Goal: Transaction & Acquisition: Purchase product/service

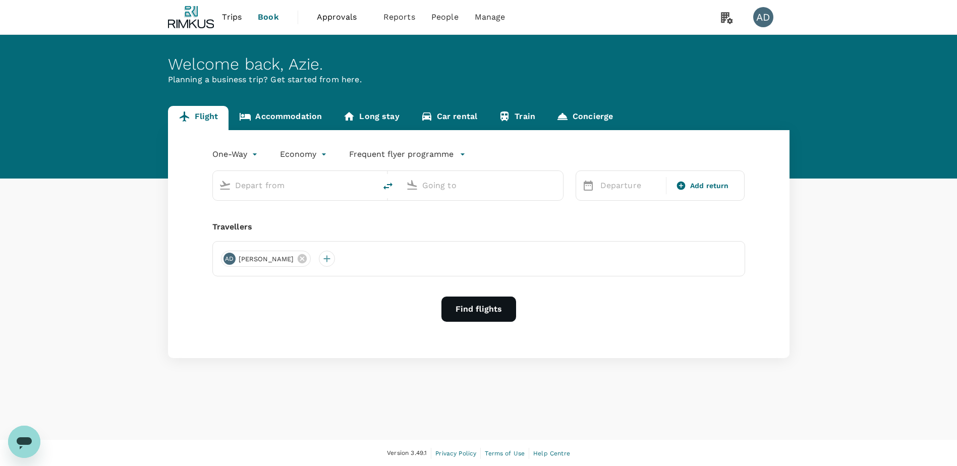
type input "roundtrip"
type input "Singapore Changi (SIN)"
type input "Kuala Lumpur Intl (KUL)"
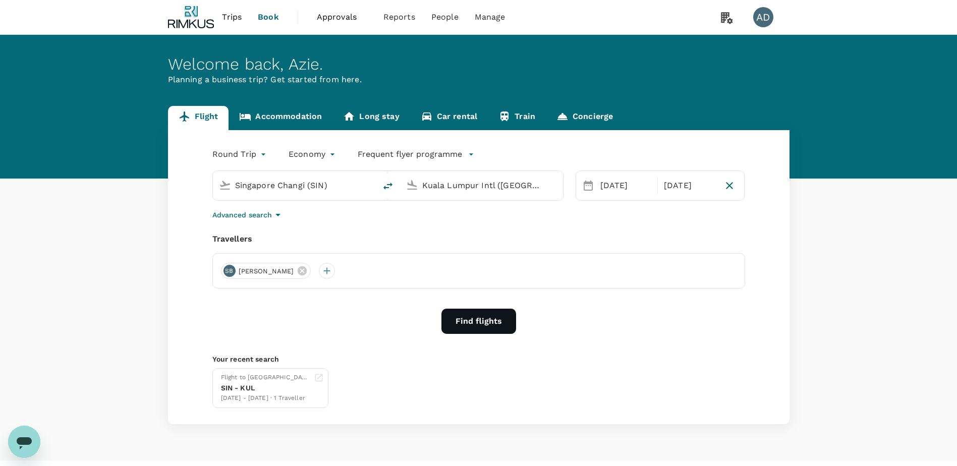
click at [320, 233] on div "Round Trip roundtrip Economy economy Frequent flyer programme Singapore Changi …" at bounding box center [478, 277] width 621 height 294
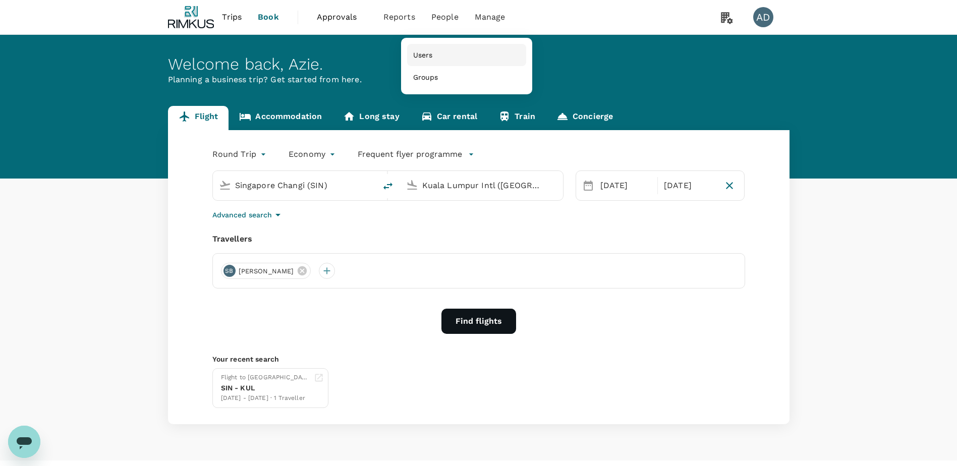
click at [424, 53] on span "Users" at bounding box center [423, 55] width 20 height 10
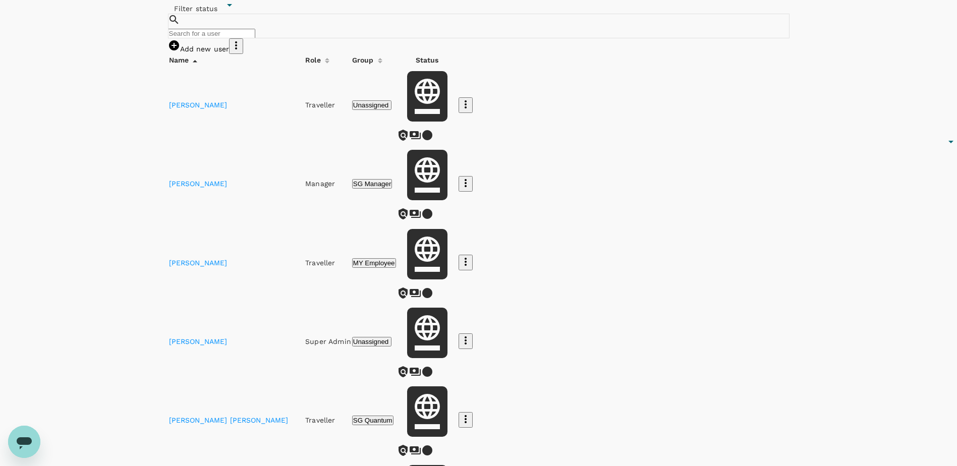
scroll to position [101, 0]
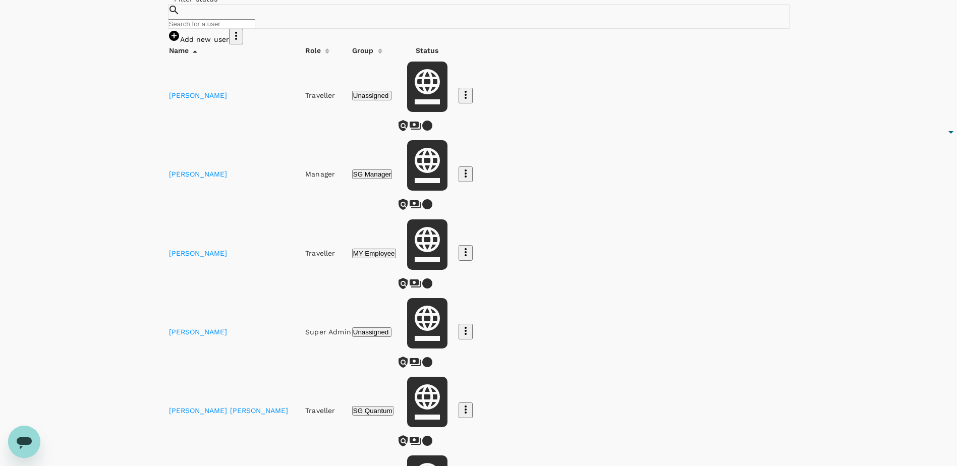
click at [237, 29] on input "text" at bounding box center [211, 24] width 87 height 10
type input "steven"
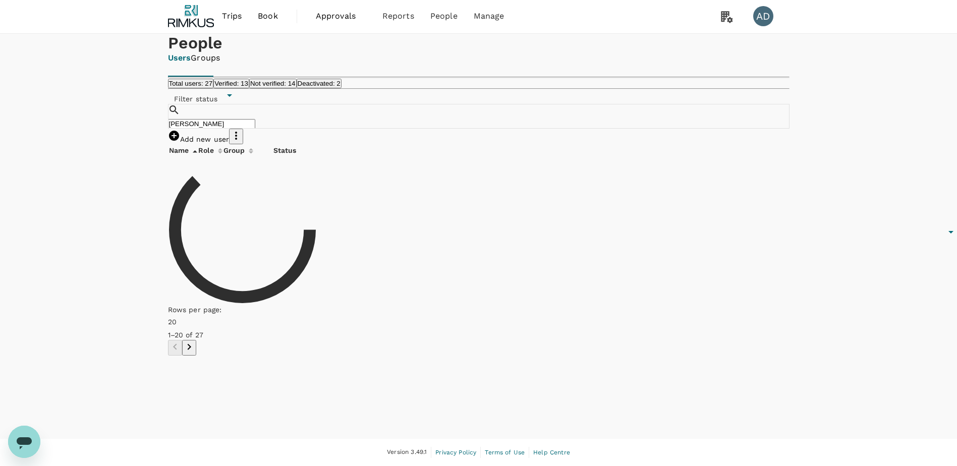
scroll to position [1, 0]
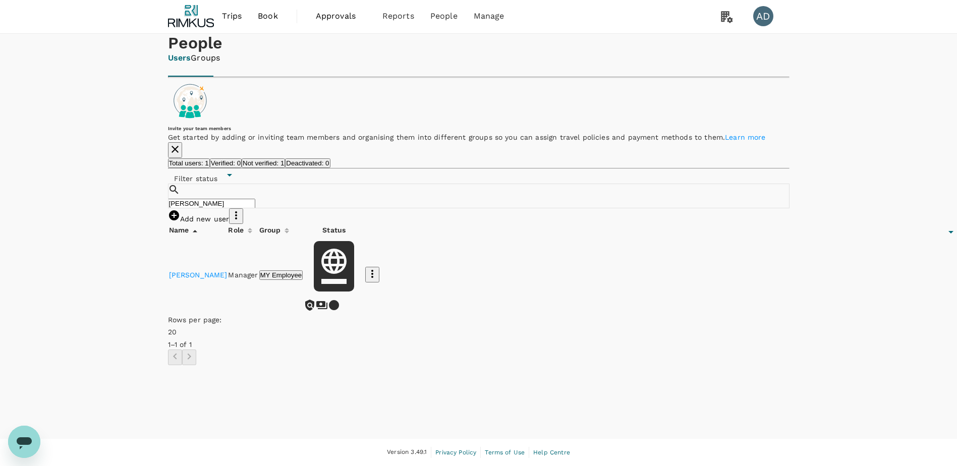
click at [206, 279] on link "[PERSON_NAME]" at bounding box center [198, 275] width 59 height 8
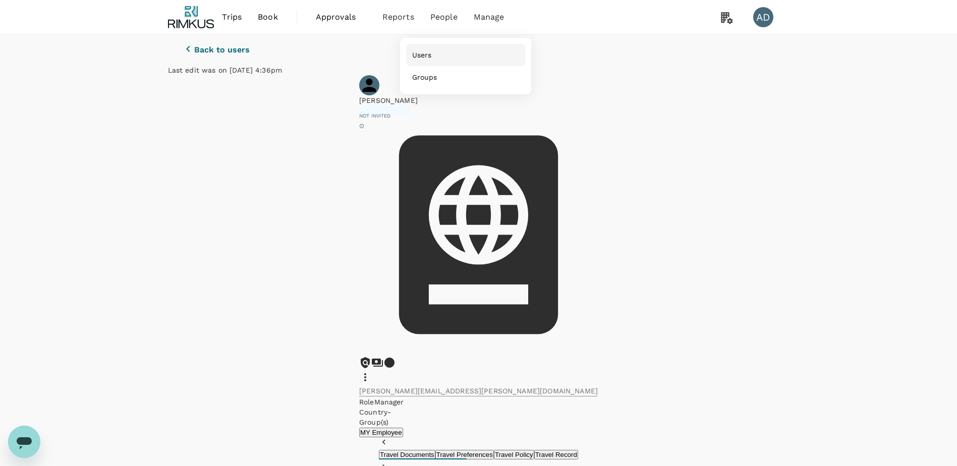
click at [420, 60] on span "Users" at bounding box center [422, 55] width 20 height 10
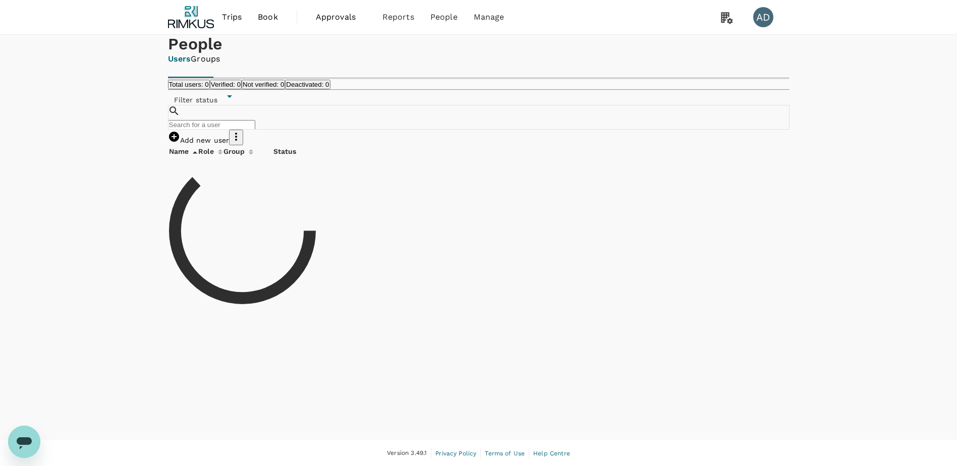
click at [229, 144] on link "Add new user" at bounding box center [199, 140] width 62 height 8
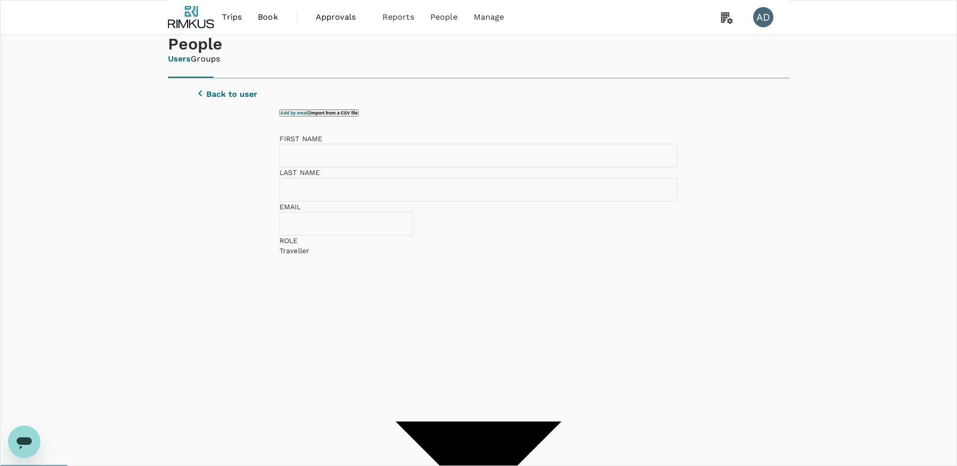
click at [370, 167] on input "text" at bounding box center [485, 156] width 412 height 24
click at [429, 167] on input "text" at bounding box center [485, 156] width 412 height 24
type input "[PERSON_NAME]"
click at [329, 287] on div "FIRST NAME Leslie ​ LAST NAME Harland ​ EMAIL ​ ROLE Traveller user ​ USER GROU…" at bounding box center [478, 426] width 398 height 584
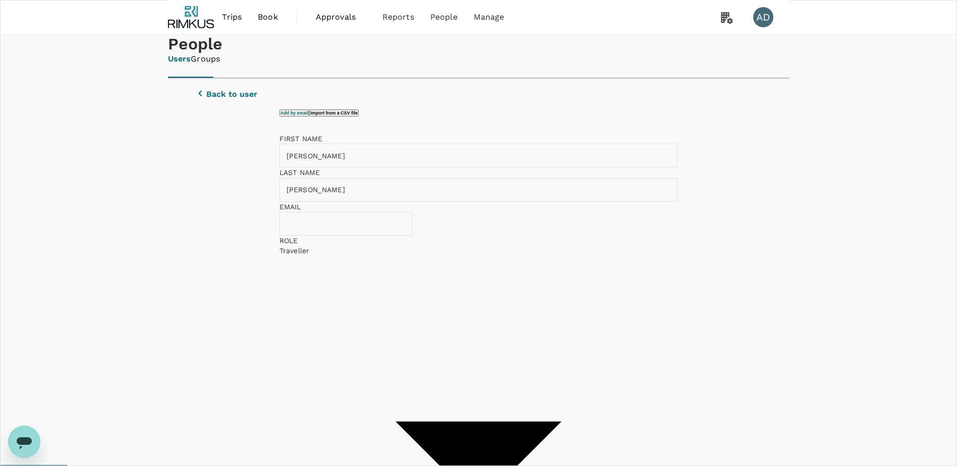
click at [332, 236] on input "text" at bounding box center [352, 224] width 147 height 24
click at [342, 236] on input "text" at bounding box center [352, 224] width 147 height 24
paste input "[PERSON_NAME][EMAIL_ADDRESS][PERSON_NAME][PERSON_NAME][DOMAIN_NAME]"
type input "[PERSON_NAME][EMAIL_ADDRESS][PERSON_NAME][PERSON_NAME][DOMAIN_NAME]"
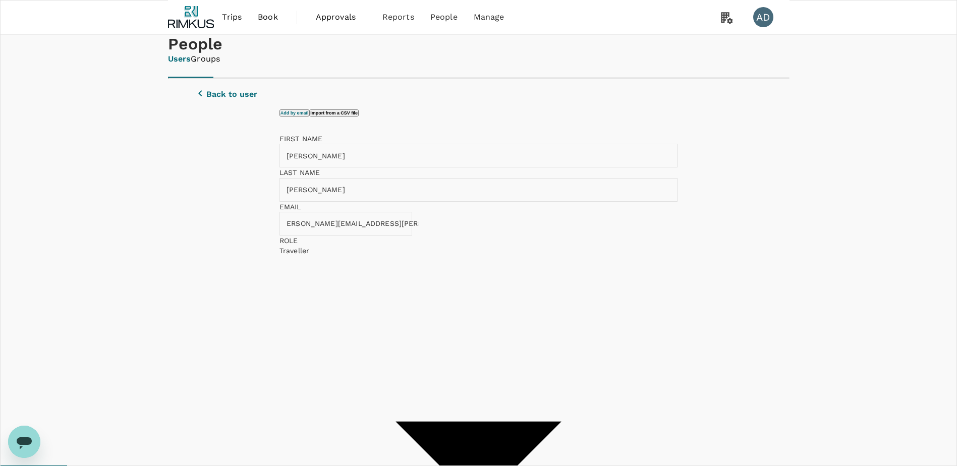
click at [734, 272] on div "Add by email Import from a CSV file FIRST NAME Leslie ​ LAST NAME Harland ​ EMA…" at bounding box center [478, 436] width 597 height 655
click at [551, 329] on li "SG Quantum" at bounding box center [586, 324] width 147 height 10
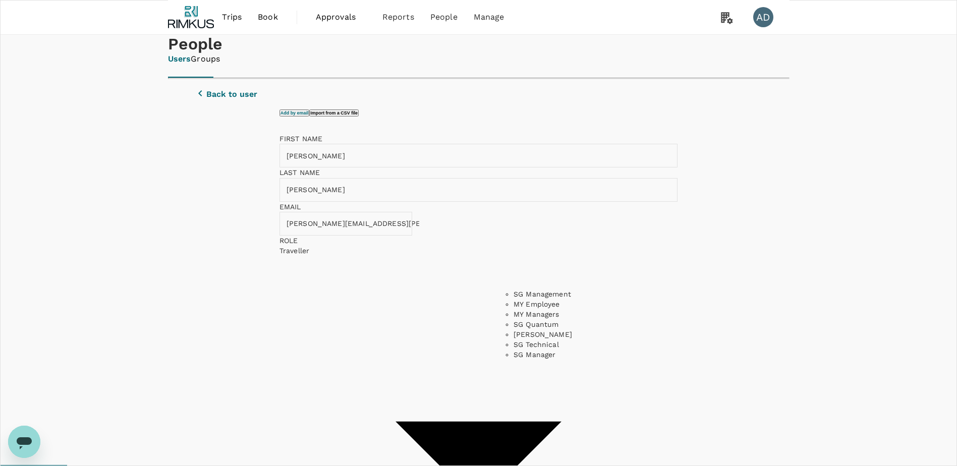
type input "SG Quantum"
click at [726, 307] on div "Add by email Import from a CSV file FIRST NAME Leslie ​ LAST NAME Harland ​ EMA…" at bounding box center [478, 436] width 597 height 655
checkbox input "false"
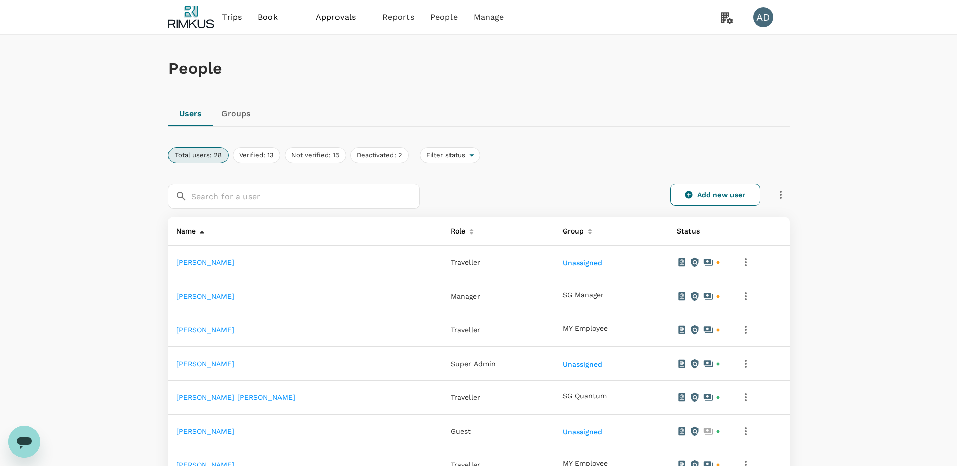
click at [692, 83] on div "People" at bounding box center [478, 68] width 621 height 67
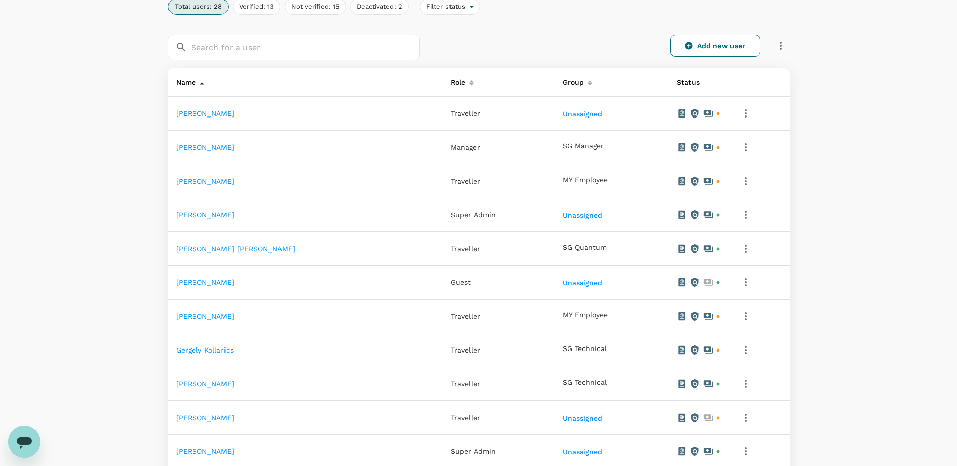
scroll to position [151, 0]
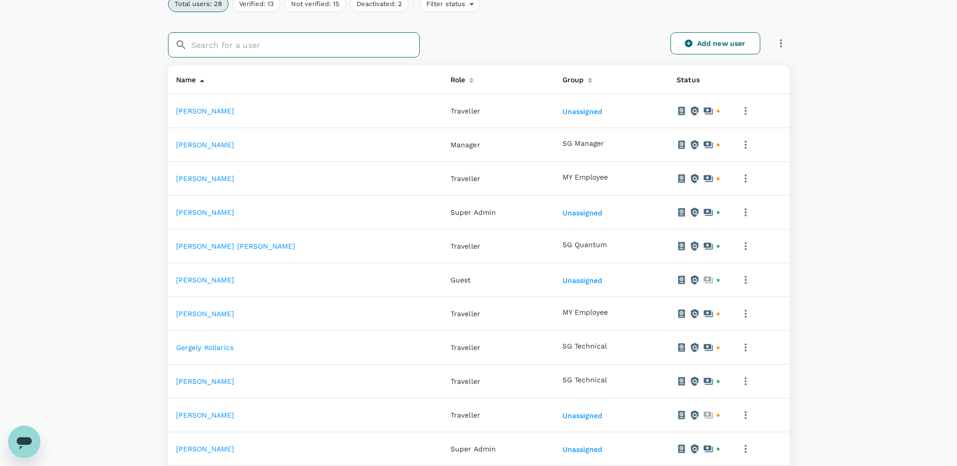
click at [263, 42] on input "text" at bounding box center [305, 44] width 228 height 25
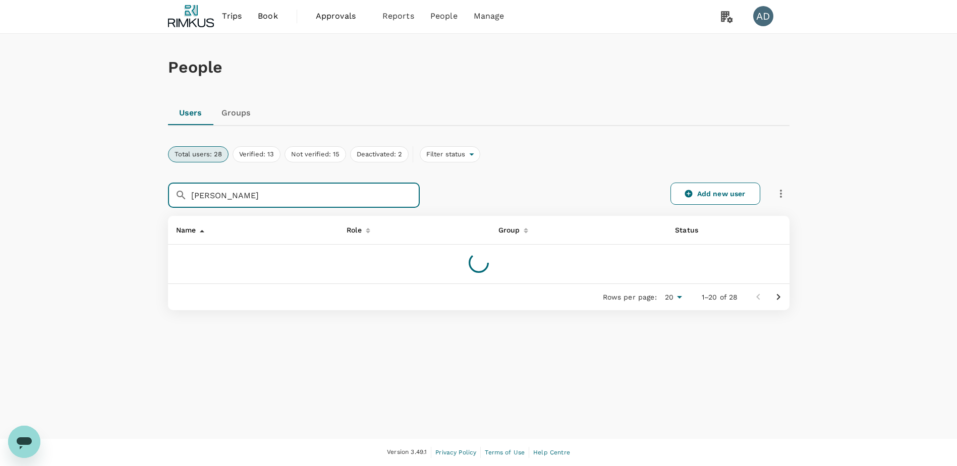
scroll to position [1, 0]
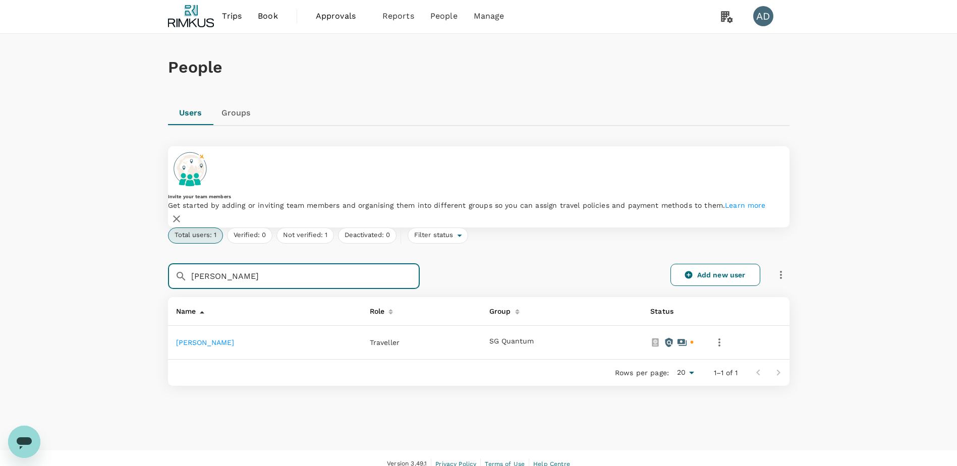
type input "[PERSON_NAME]"
click at [212, 338] on link "[PERSON_NAME]" at bounding box center [205, 342] width 59 height 8
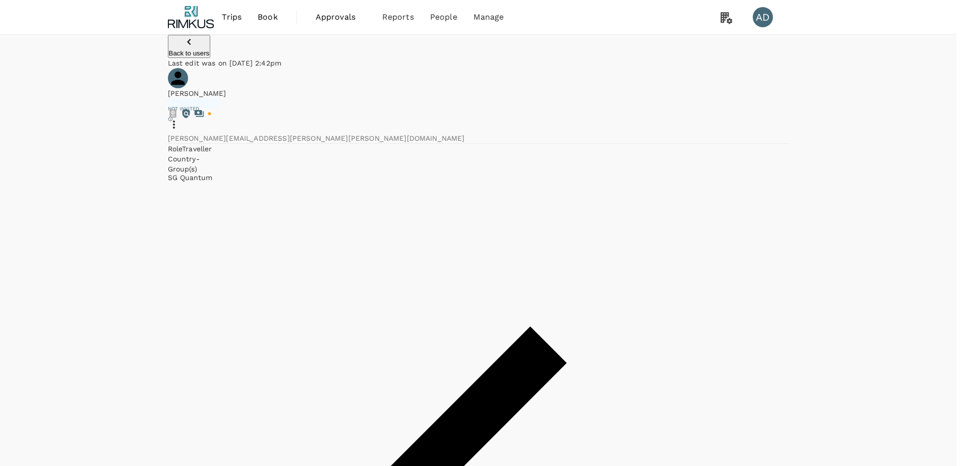
drag, startPoint x: 781, startPoint y: 68, endPoint x: 636, endPoint y: 64, distance: 144.8
type input "124433096"
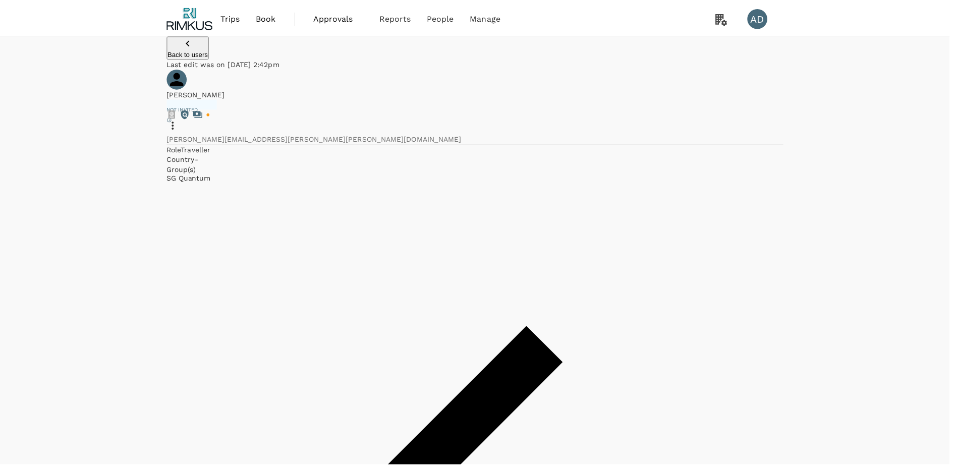
scroll to position [4075, 0]
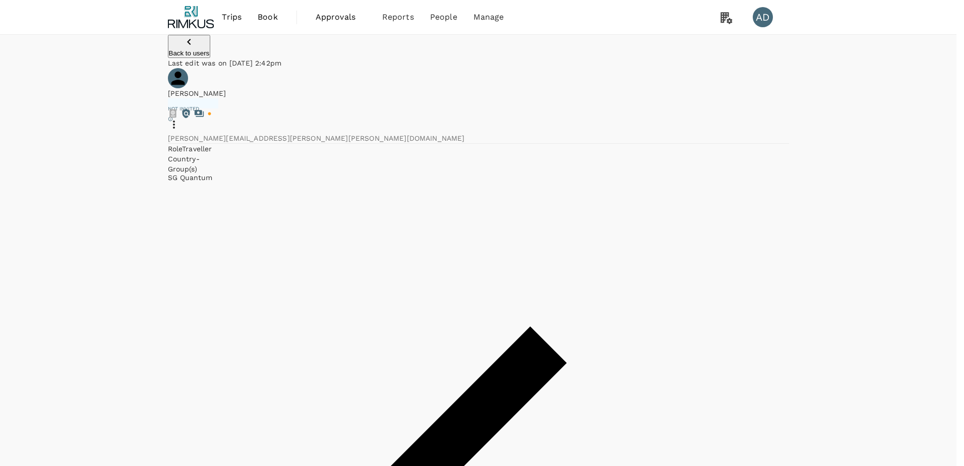
type input "GB"
type input "[DATE]"
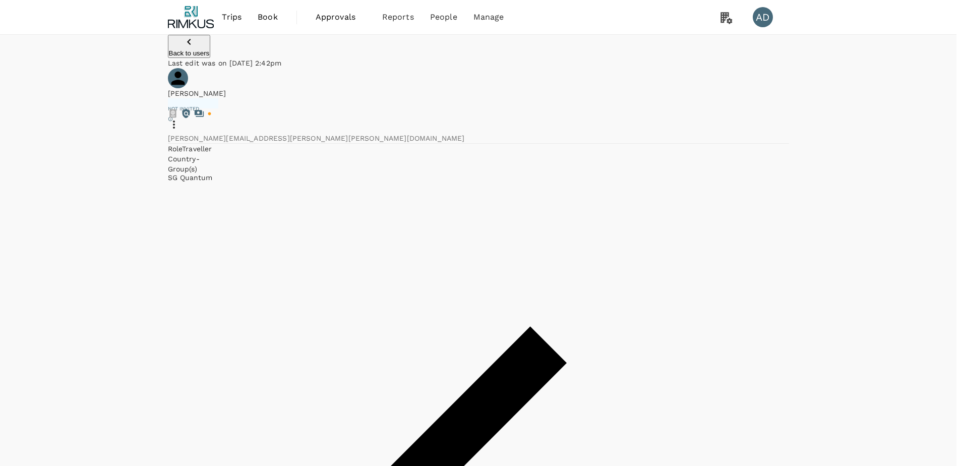
type input "[DATE]"
type input "[PERSON_NAME]"
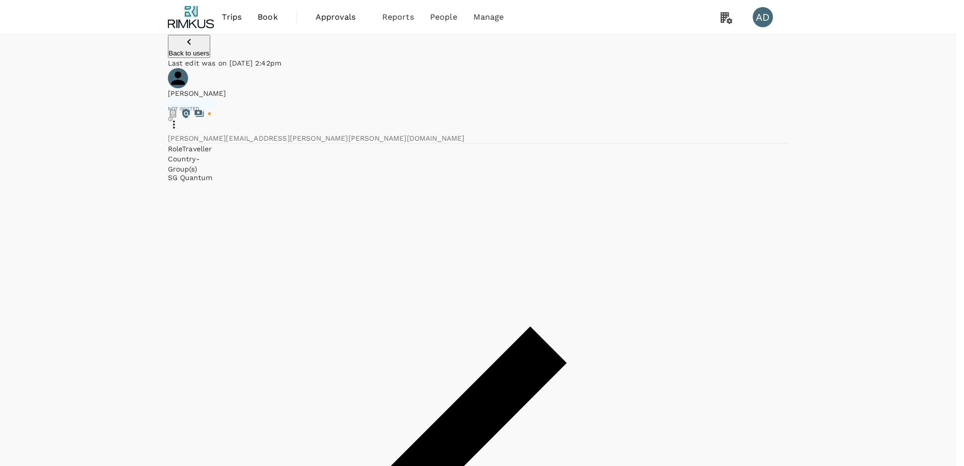
type input "[PERSON_NAME]"
radio input "true"
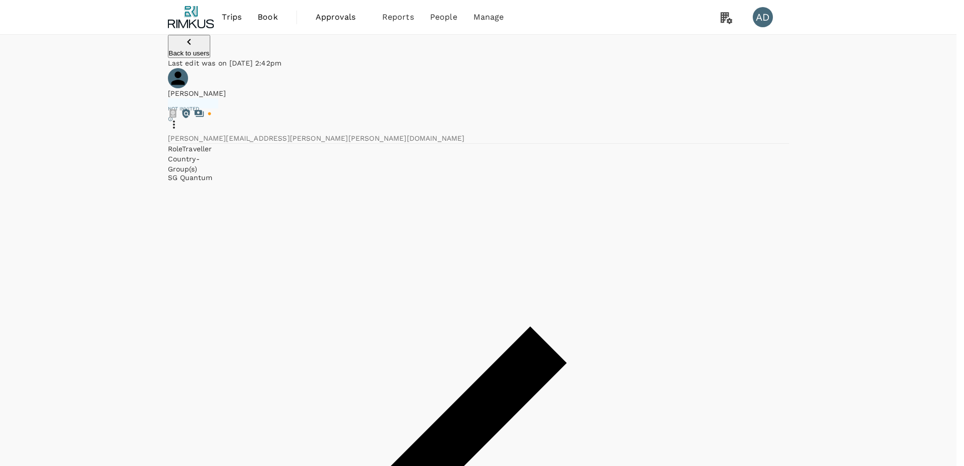
type input "[DATE]"
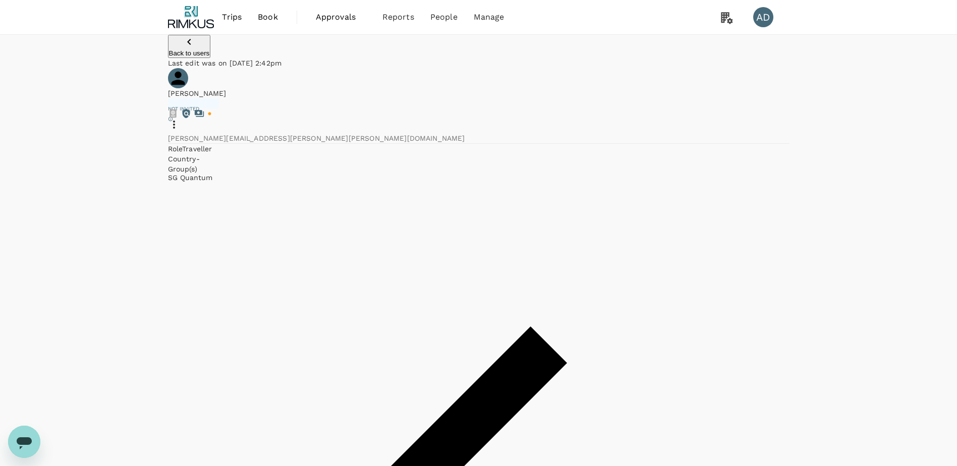
click at [269, 20] on span "Book" at bounding box center [268, 17] width 20 height 12
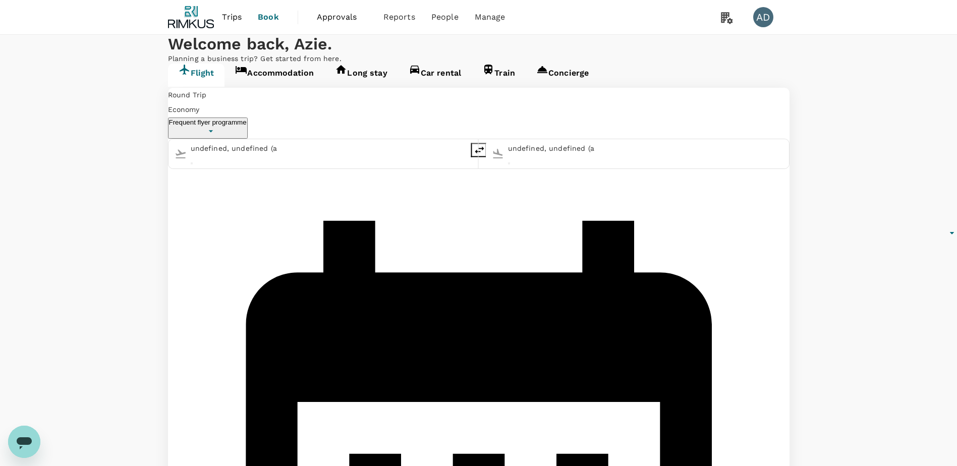
type input "Singapore Changi (SIN)"
type input "Kuala Lumpur Intl ([GEOGRAPHIC_DATA])"
type input "Singapore Changi (SIN)"
type input "Kuala Lumpur Intl ([GEOGRAPHIC_DATA])"
type input "Singapore Changi (SIN)"
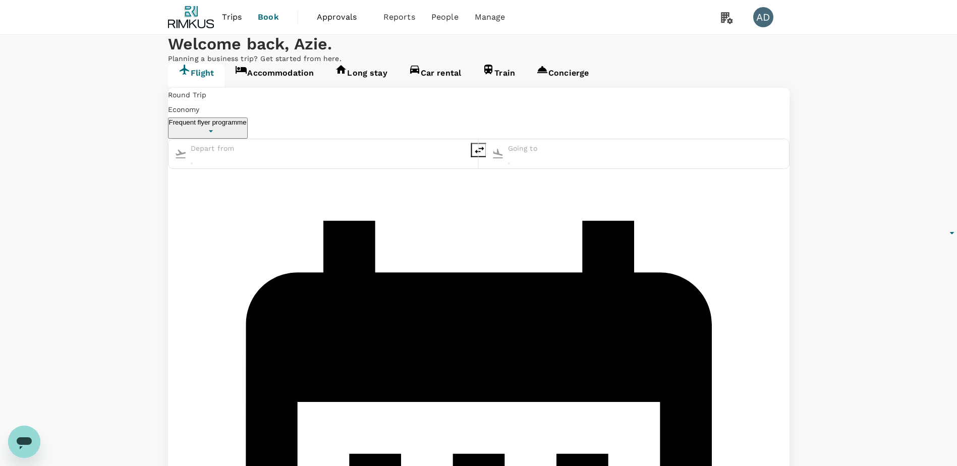
type input "Kuala Lumpur Intl ([GEOGRAPHIC_DATA])"
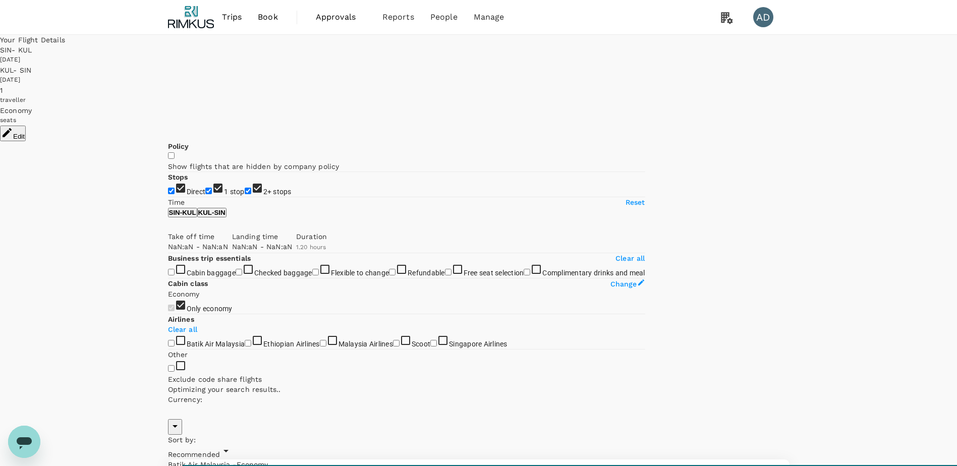
type input "MYR"
type input "1440"
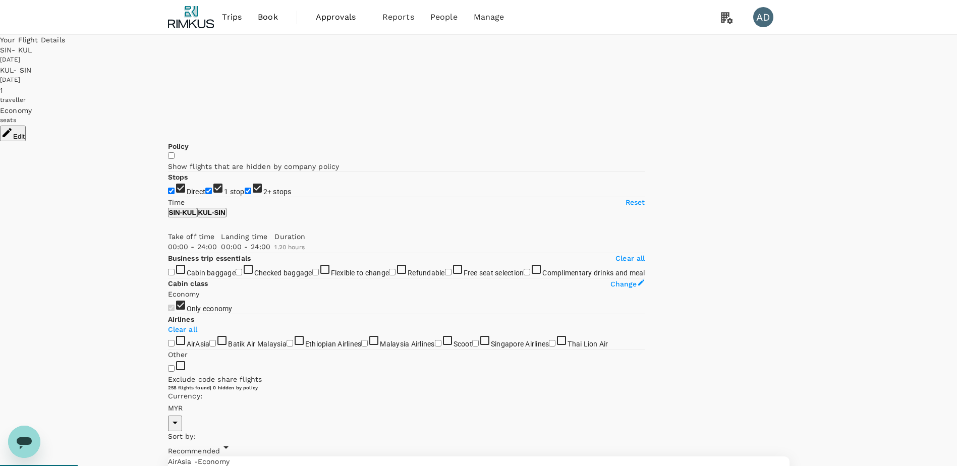
click at [245, 194] on input "2+ stops" at bounding box center [248, 191] width 7 height 7
checkbox input "false"
click at [205, 188] on input "1 stop" at bounding box center [208, 191] width 7 height 7
checkbox input "false"
type input "1020"
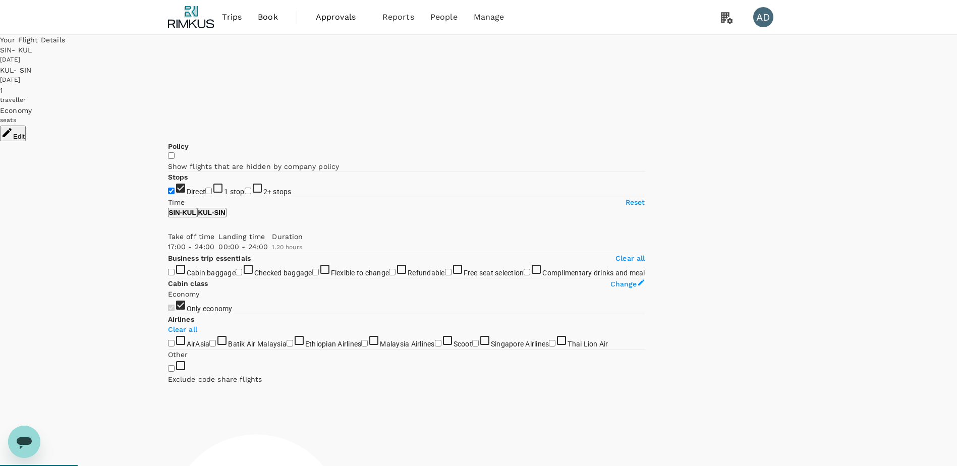
drag, startPoint x: 170, startPoint y: 303, endPoint x: 279, endPoint y: 300, distance: 108.5
click at [168, 252] on span at bounding box center [168, 252] width 0 height 0
click at [226, 217] on button "KUL - SIN" at bounding box center [211, 213] width 29 height 10
type input "1020"
drag, startPoint x: 170, startPoint y: 300, endPoint x: 277, endPoint y: 303, distance: 107.0
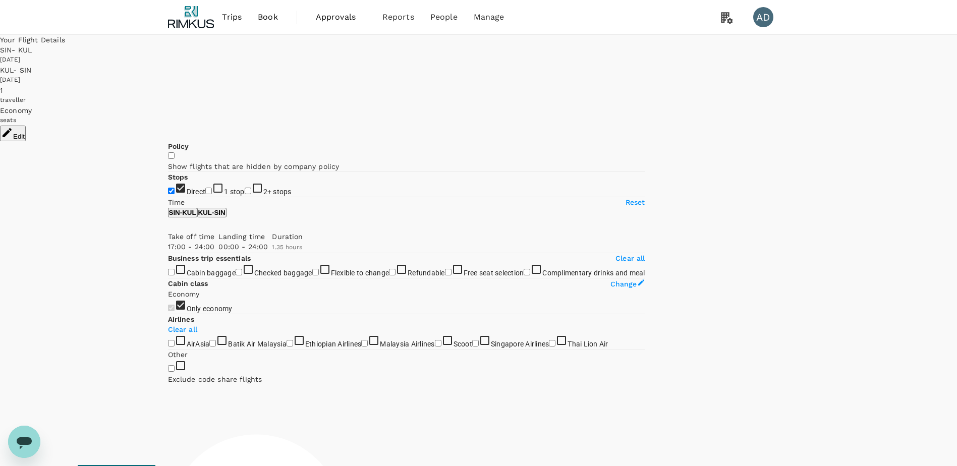
click at [168, 252] on span at bounding box center [168, 252] width 0 height 0
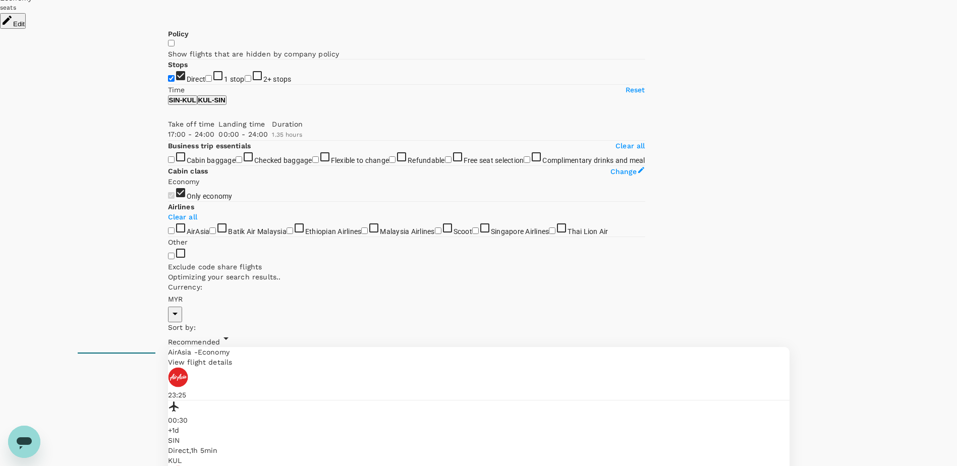
scroll to position [151, 0]
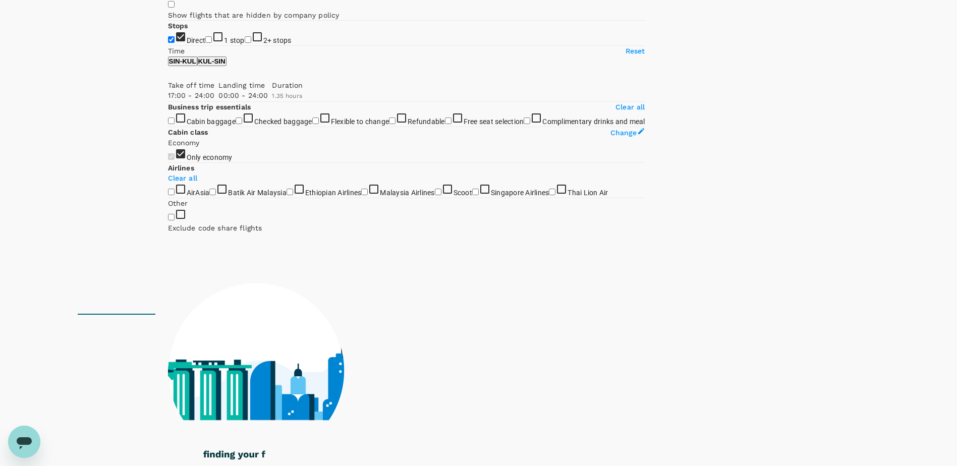
click at [236, 124] on input "Checked baggage" at bounding box center [239, 121] width 7 height 7
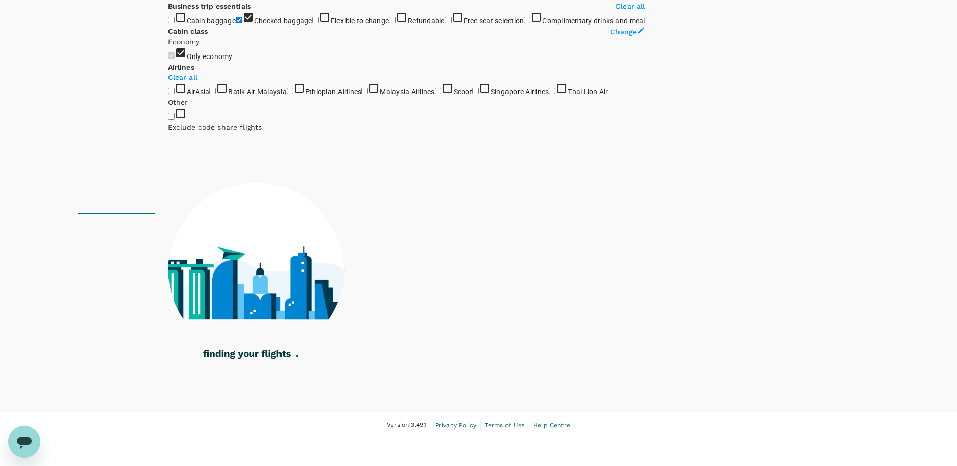
scroll to position [303, 0]
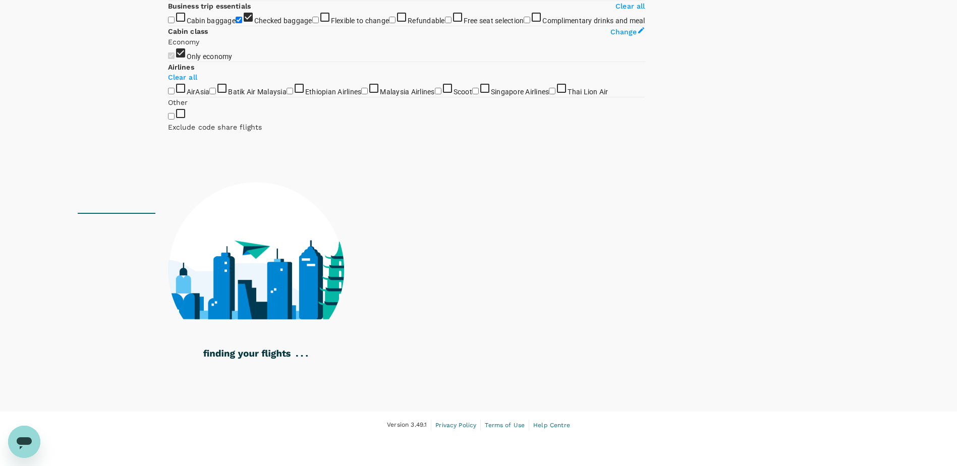
click at [236, 23] on input "Checked baggage" at bounding box center [239, 20] width 7 height 7
checkbox input "false"
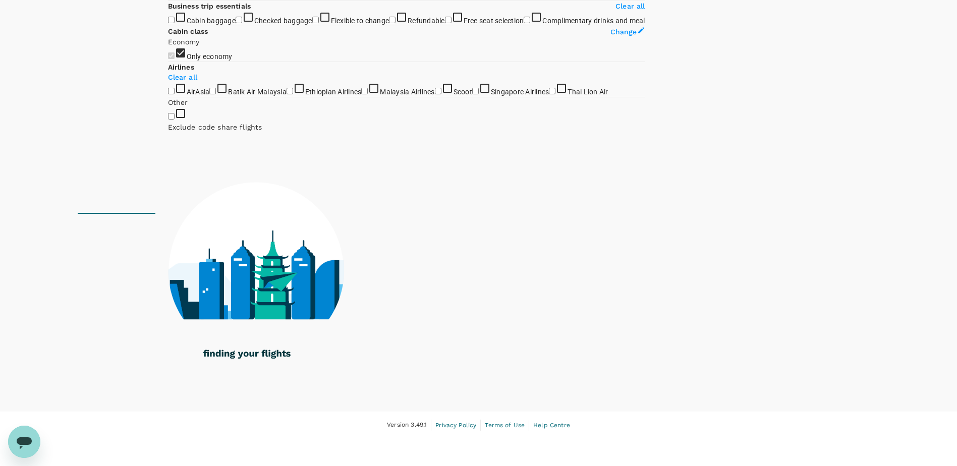
scroll to position [409, 0]
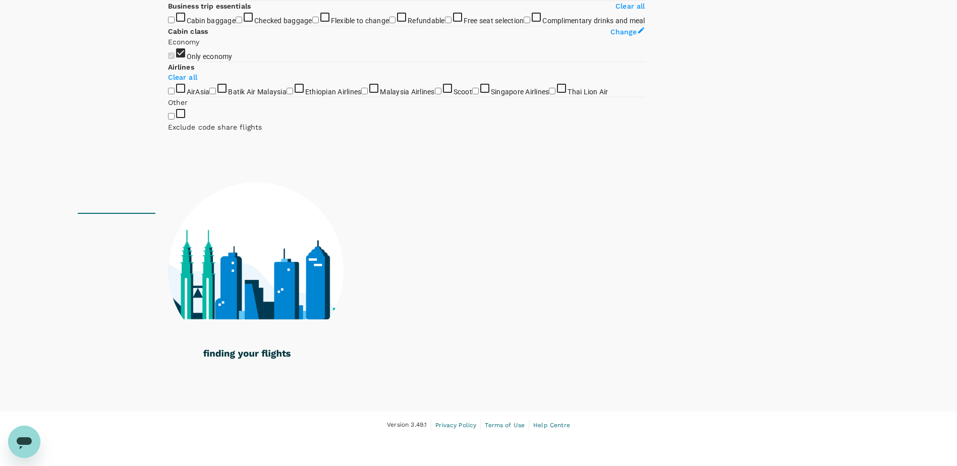
click at [361, 94] on input "Malaysia Airlines" at bounding box center [364, 91] width 7 height 7
checkbox input "true"
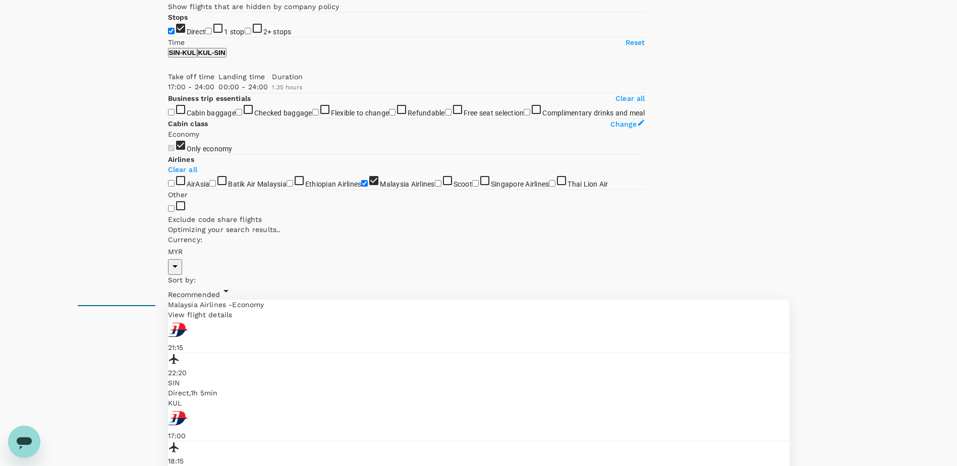
scroll to position [0, 0]
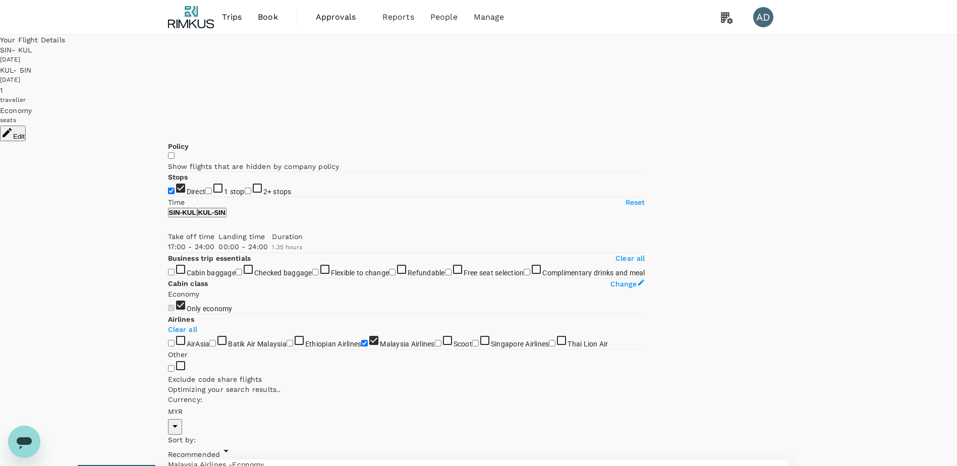
click at [26, 126] on button "Edit" at bounding box center [13, 134] width 26 height 16
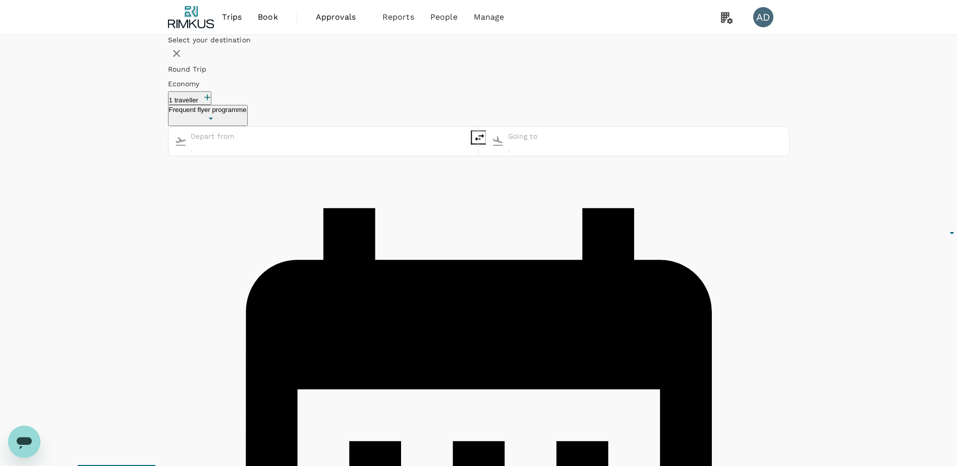
type input "Singapore Changi (SIN)"
type input "Kuala Lumpur Intl ([GEOGRAPHIC_DATA])"
click at [212, 102] on icon "button" at bounding box center [207, 97] width 10 height 10
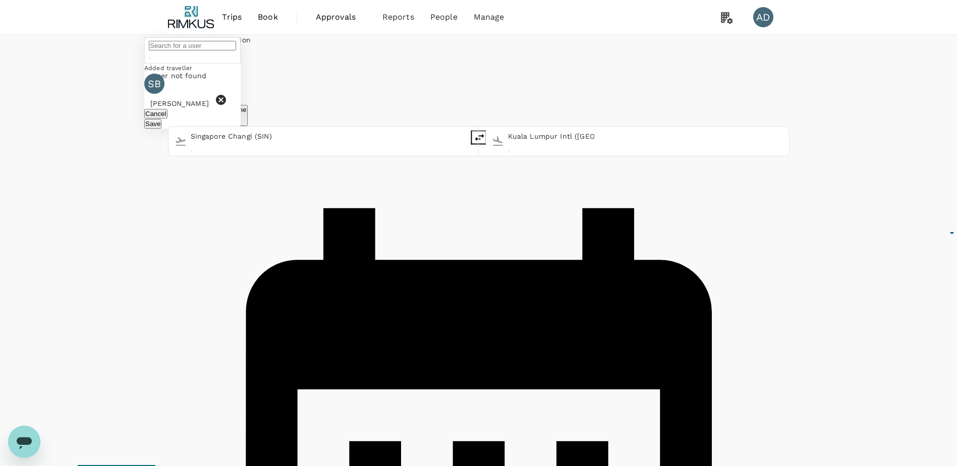
click at [236, 50] on input "text" at bounding box center [192, 46] width 87 height 10
click at [313, 101] on div "[PERSON_NAME]" at bounding box center [232, 96] width 160 height 10
type input "[PERSON_NAME]"
click at [161, 163] on button "Save" at bounding box center [152, 159] width 17 height 10
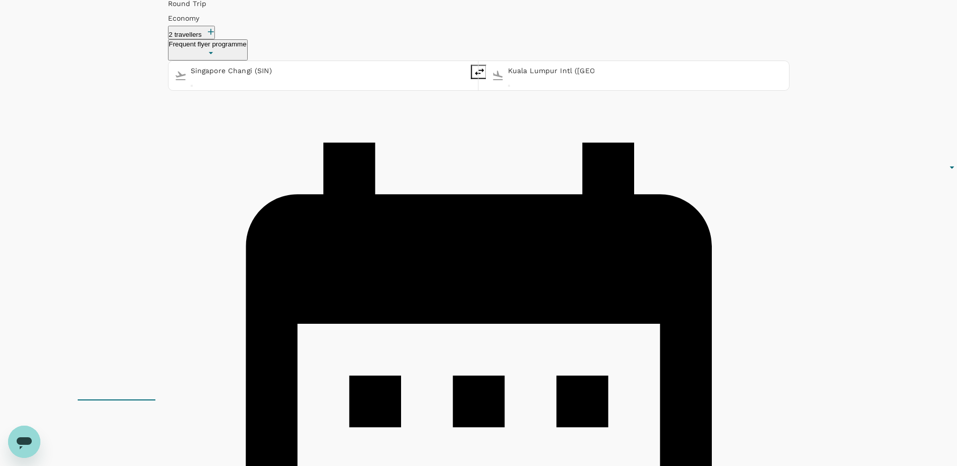
scroll to position [50, 0]
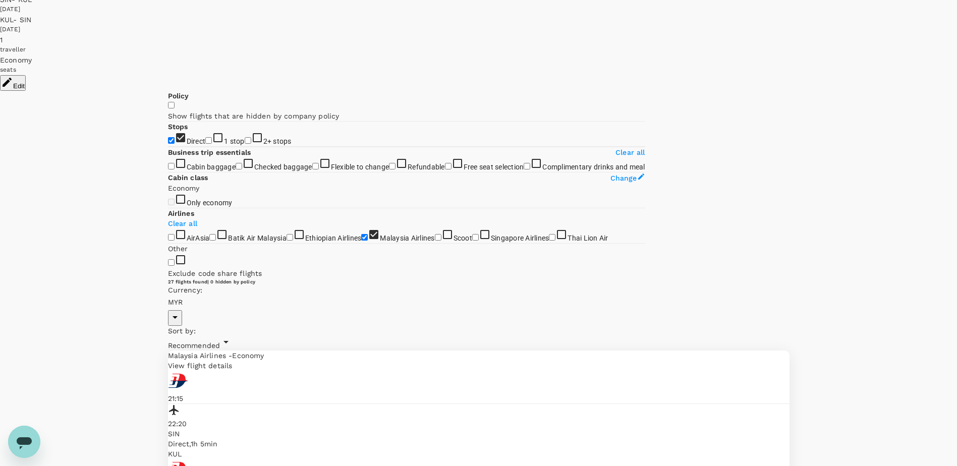
checkbox input "false"
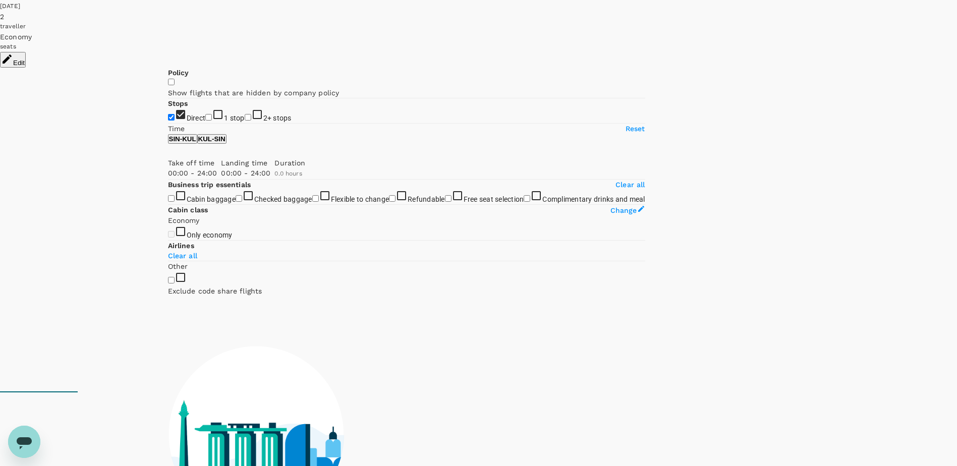
scroll to position [151, 0]
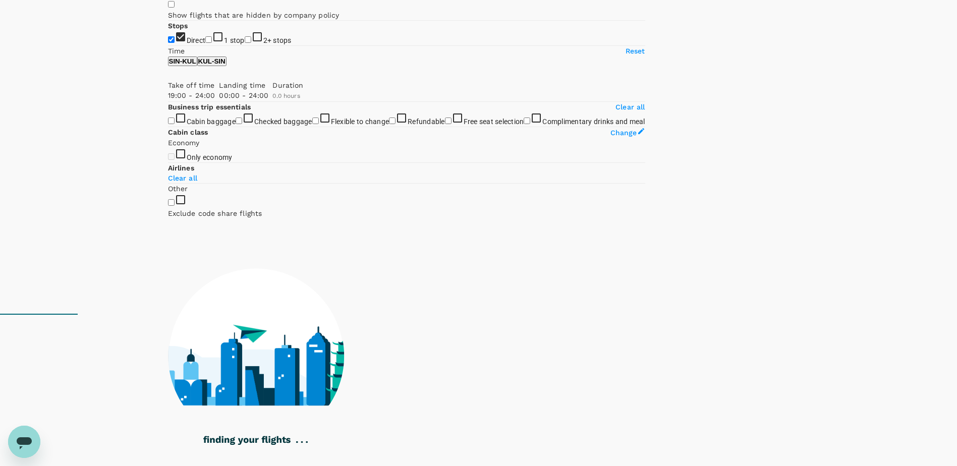
type input "1110"
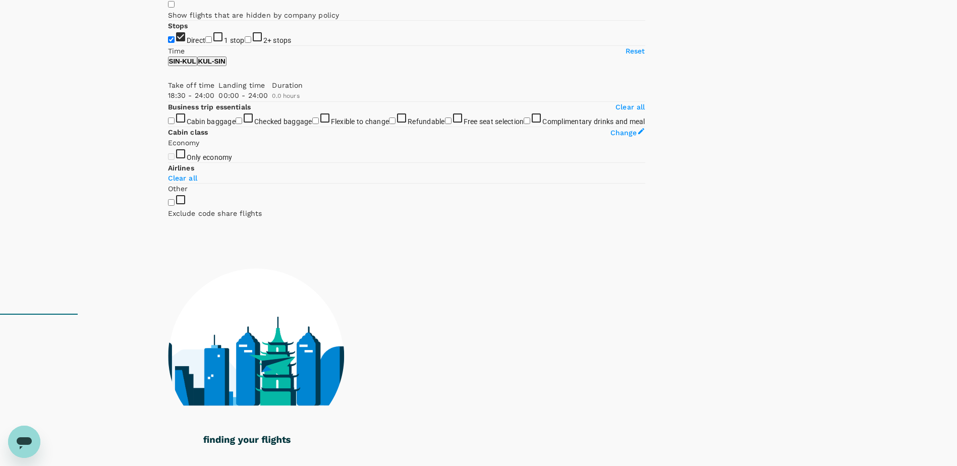
drag, startPoint x: 166, startPoint y: 145, endPoint x: 289, endPoint y: 153, distance: 122.8
click at [168, 100] on span at bounding box center [168, 100] width 0 height 0
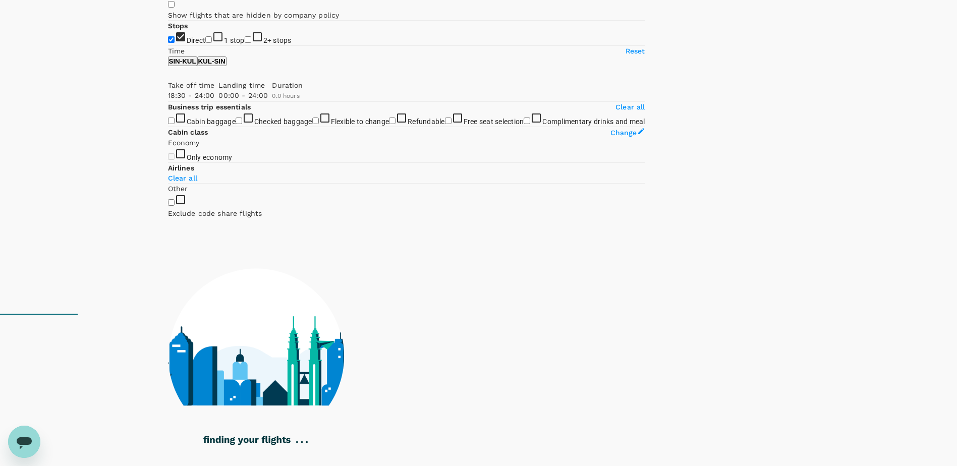
click at [226, 66] on button "KUL - SIN" at bounding box center [211, 61] width 29 height 10
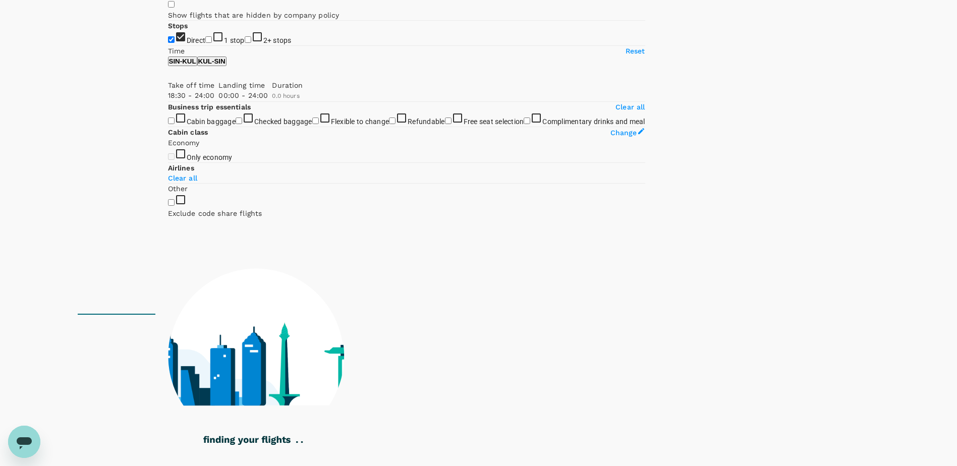
type input "1320"
type input "60"
checkbox input "true"
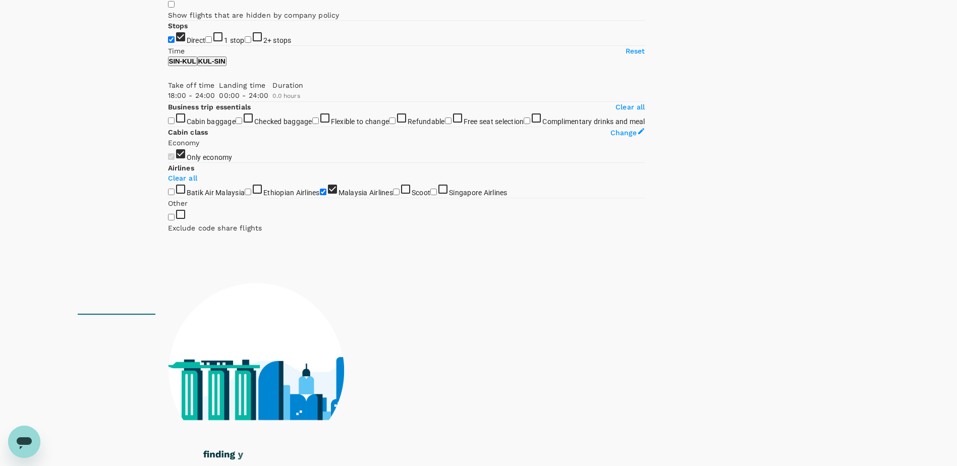
type input "1110"
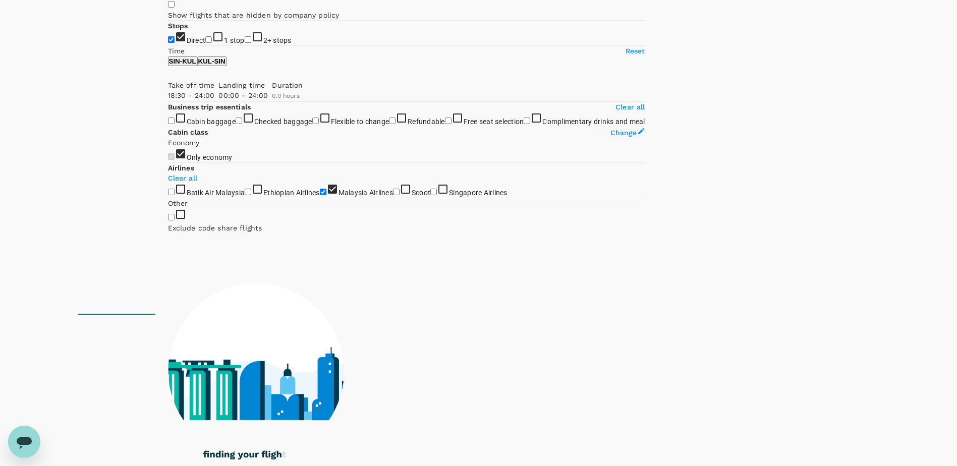
drag, startPoint x: 166, startPoint y: 154, endPoint x: 286, endPoint y: 165, distance: 120.1
click at [286, 101] on div "Take off time 18:30 - 24:00 Landing time 00:00 - 24:00 Duration 0.0 hours" at bounding box center [404, 88] width 481 height 25
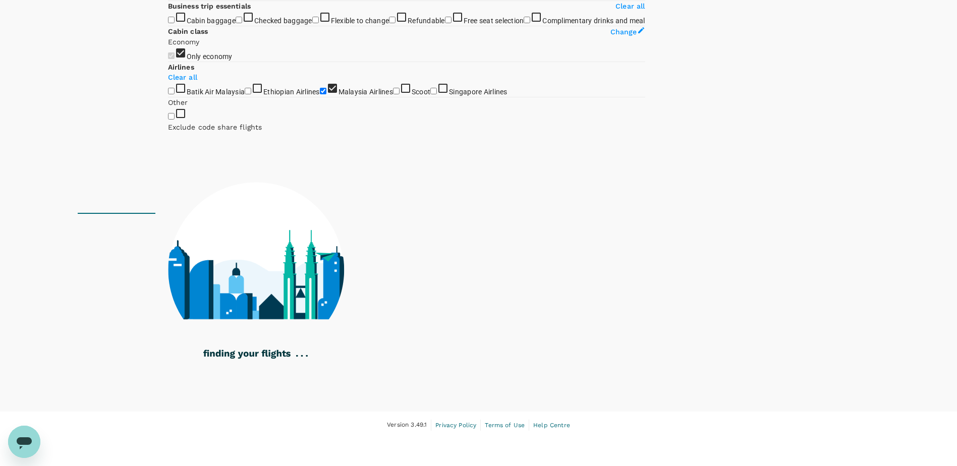
scroll to position [353, 0]
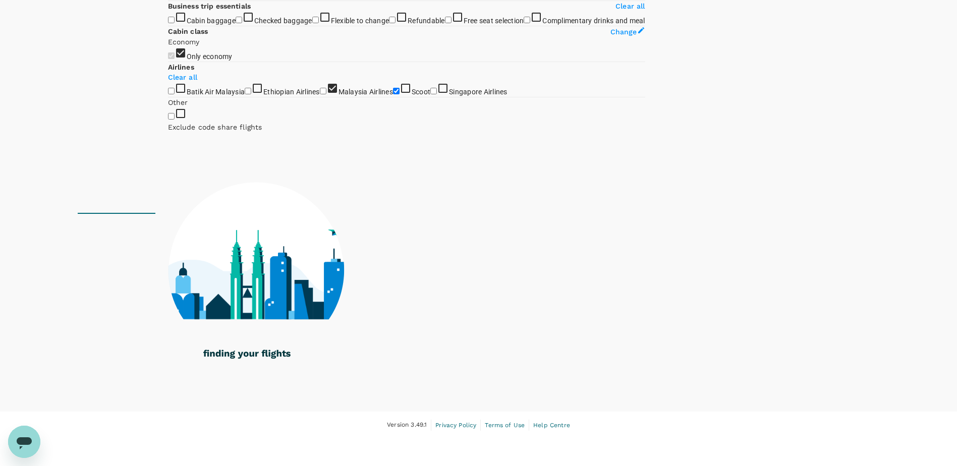
checkbox input "false"
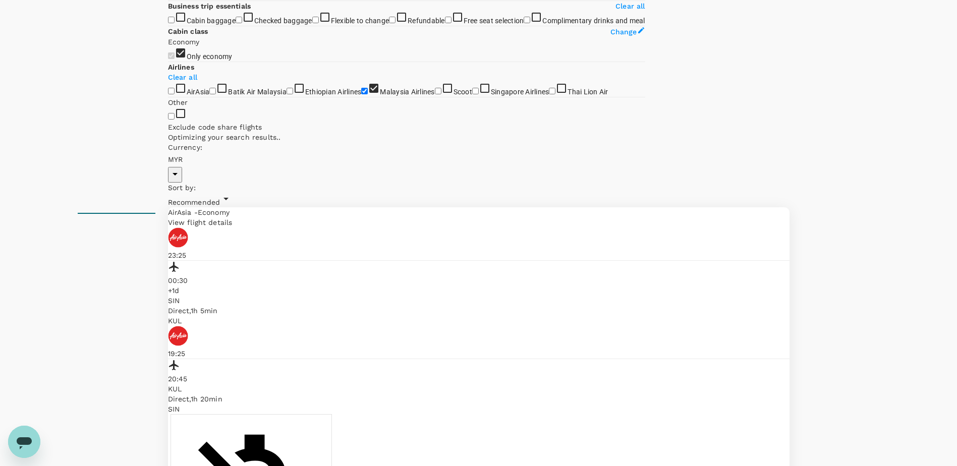
scroll to position [0, 0]
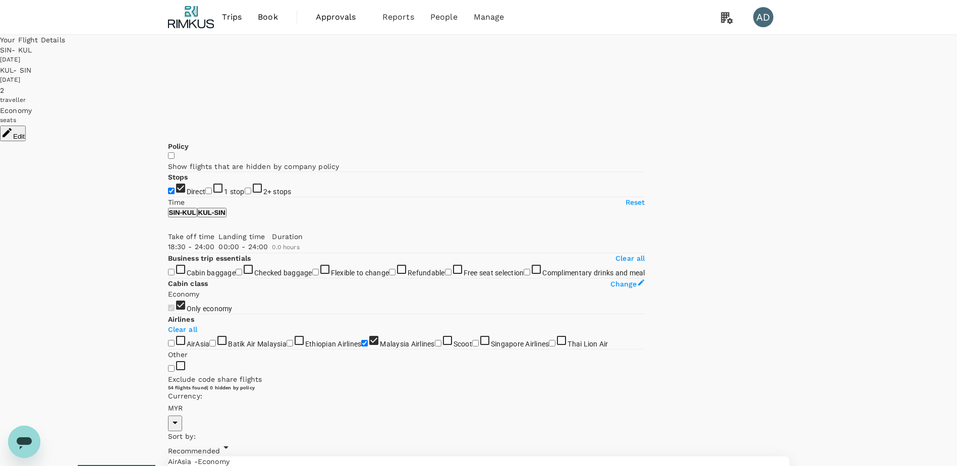
click at [196, 216] on p "SIN - KUL" at bounding box center [182, 213] width 27 height 8
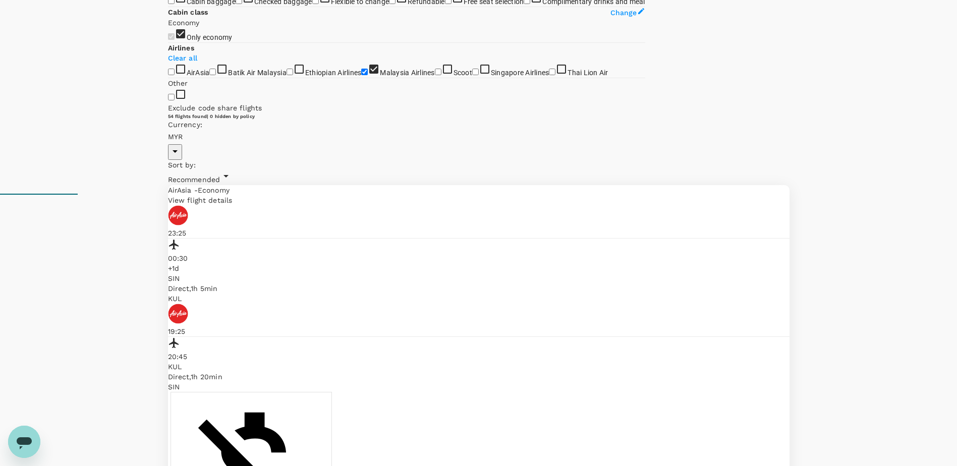
scroll to position [404, 0]
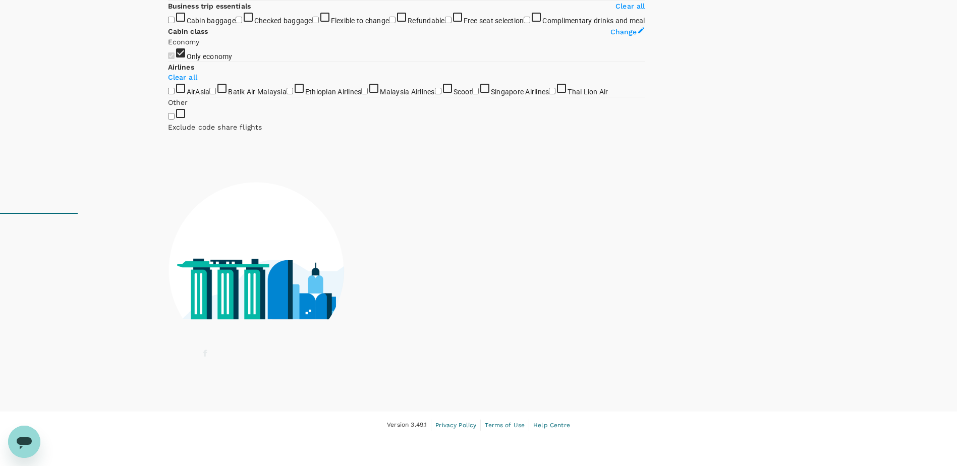
click at [361, 94] on input "Malaysia Airlines" at bounding box center [364, 91] width 7 height 7
checkbox input "true"
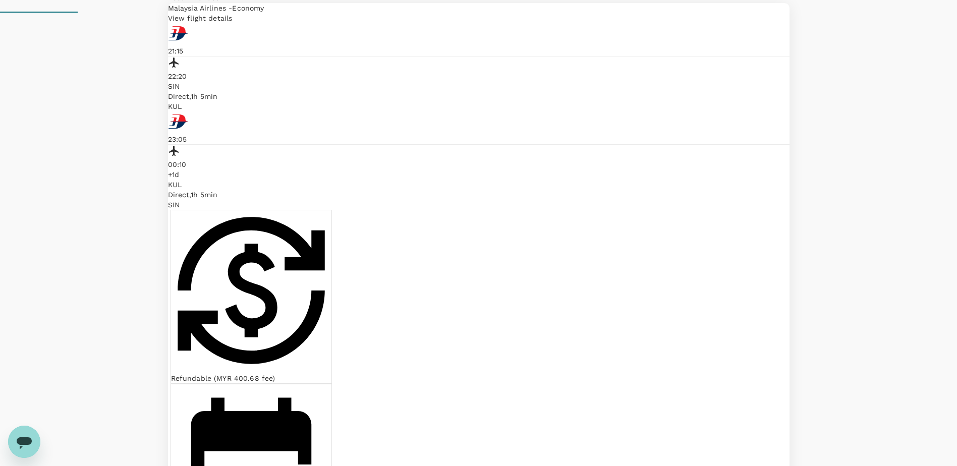
scroll to position [454, 0]
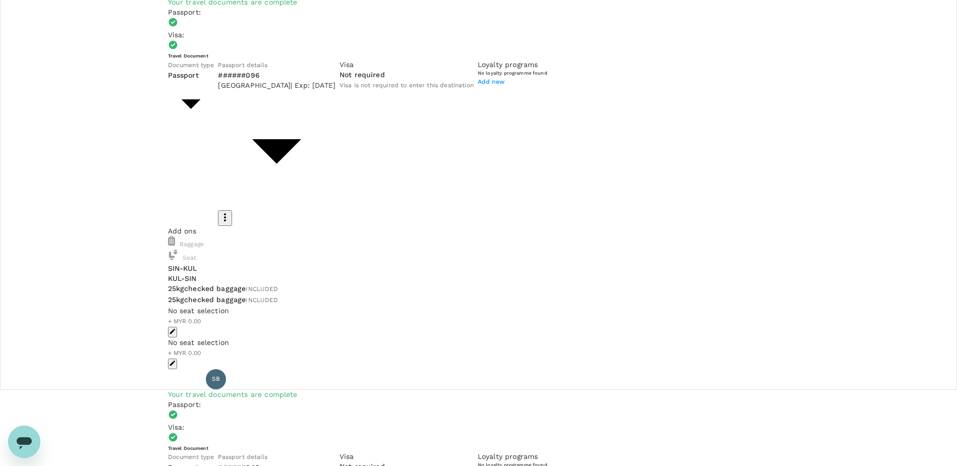
scroll to position [28, 0]
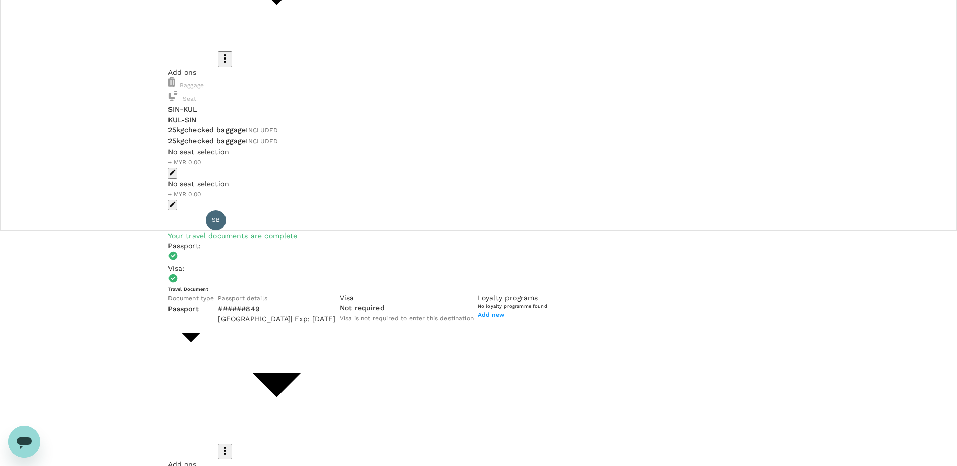
scroll to position [129, 0]
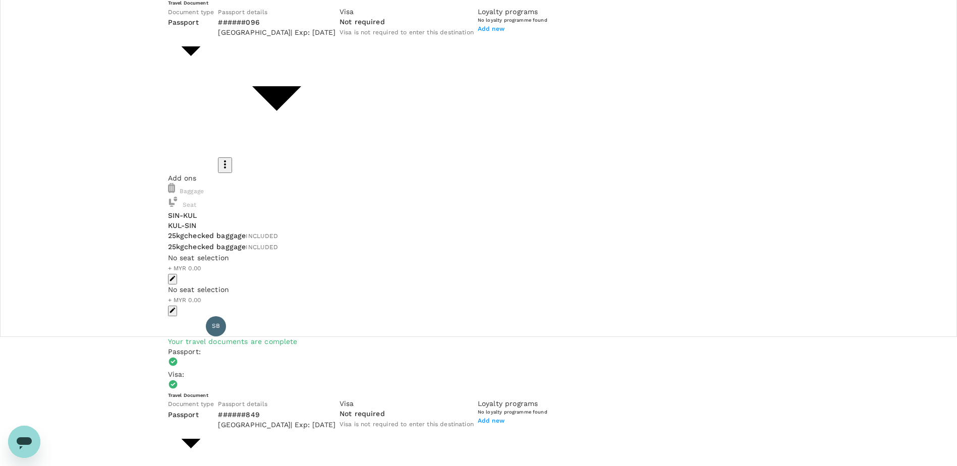
click at [175, 275] on icon "button" at bounding box center [172, 278] width 6 height 6
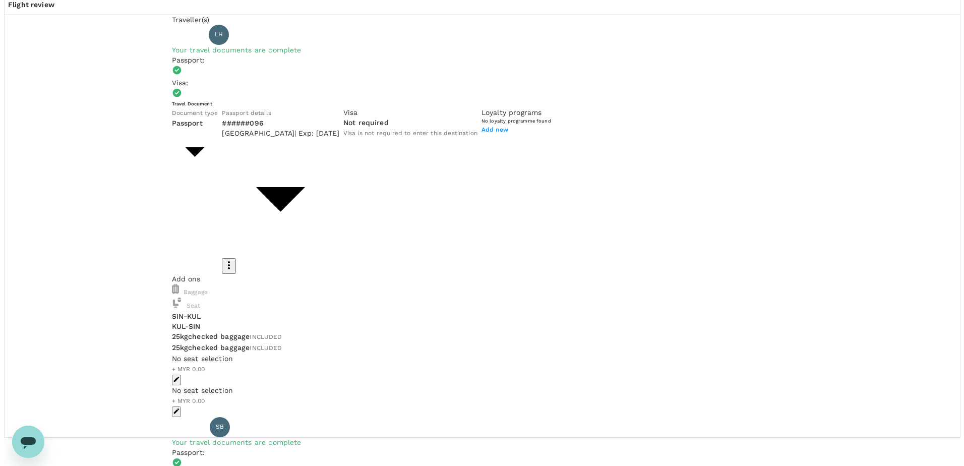
scroll to position [0, 0]
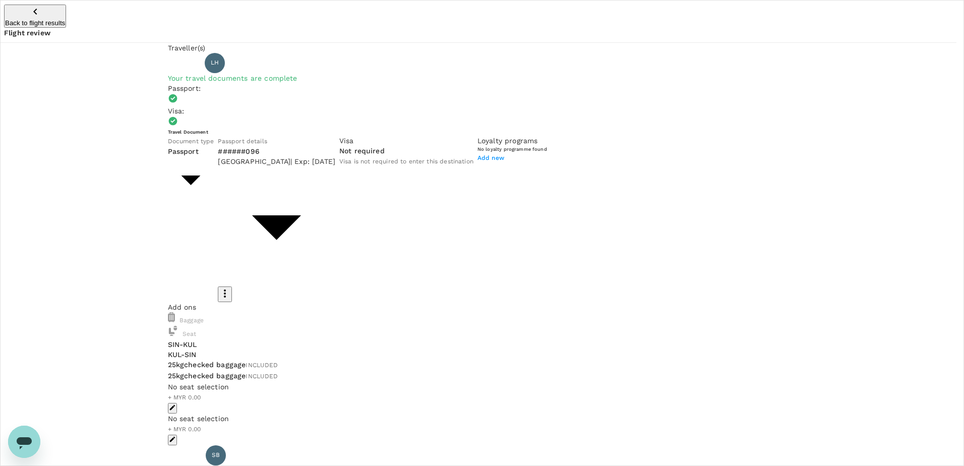
type input "9e9796cc-a2cd-4eff-b13a-8da4acb4d917"
type input "M"
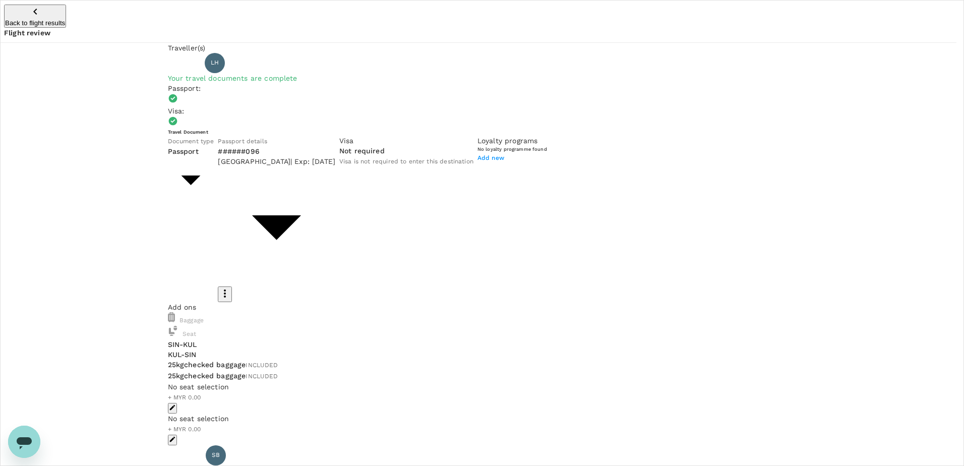
type input "Business Monthly Visit & Workshop"
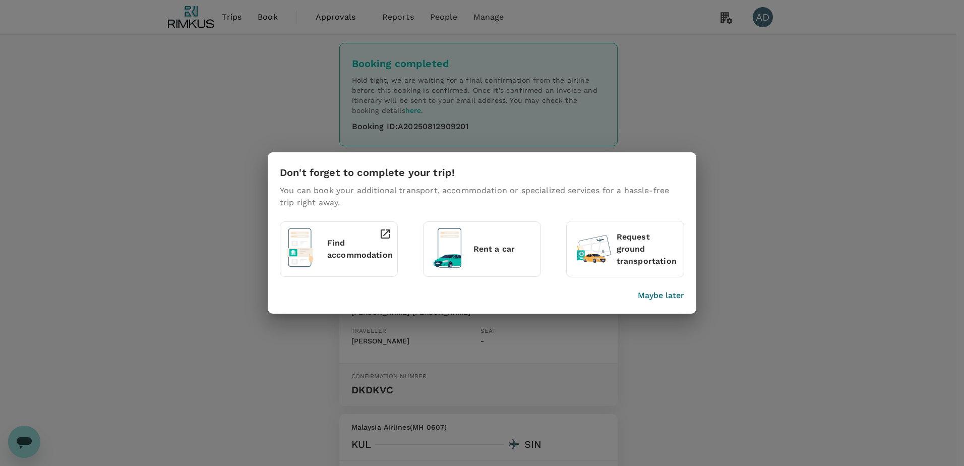
drag, startPoint x: 665, startPoint y: 297, endPoint x: 618, endPoint y: 302, distance: 46.7
click at [665, 297] on p "Maybe later" at bounding box center [661, 296] width 46 height 12
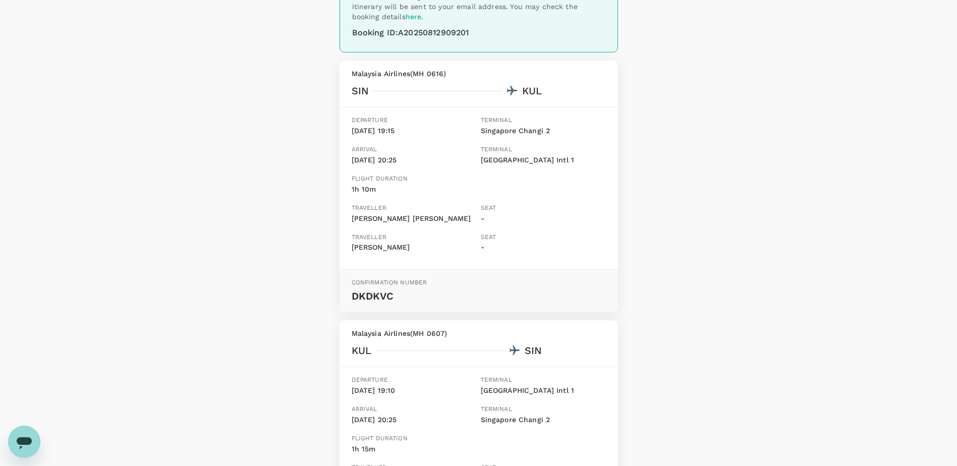
scroll to position [101, 0]
